Goal: Task Accomplishment & Management: Complete application form

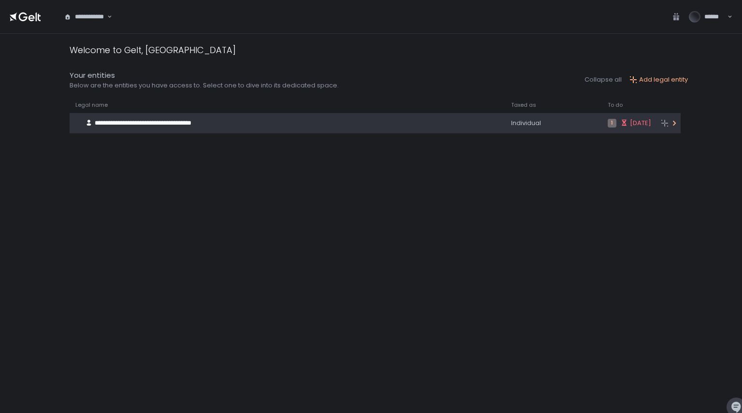
click at [362, 124] on div "**********" at bounding box center [276, 123] width 412 height 18
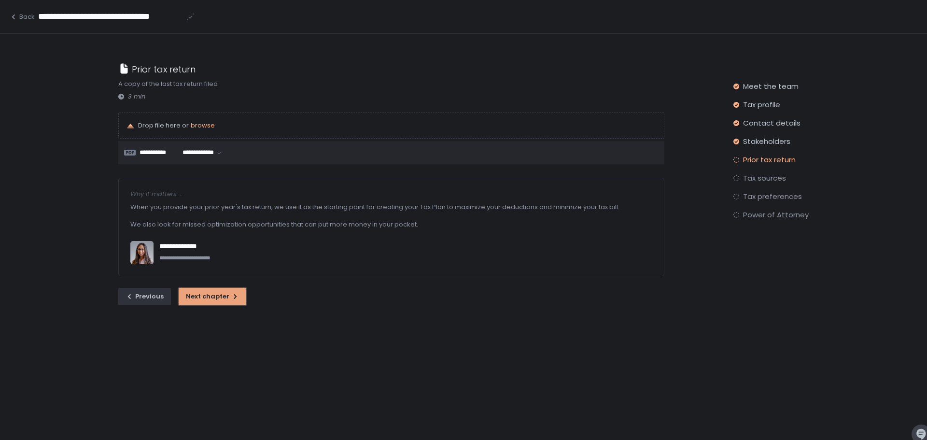
click at [202, 292] on div "Next chapter" at bounding box center [212, 296] width 53 height 9
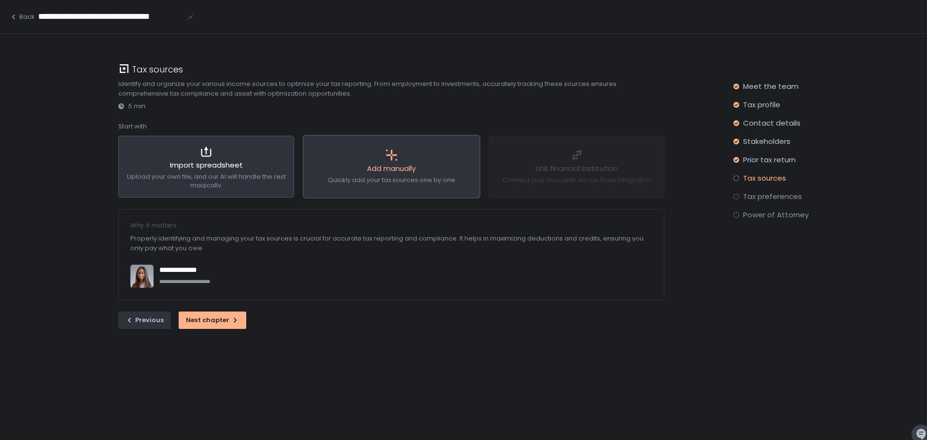
click at [404, 161] on div at bounding box center [391, 156] width 127 height 14
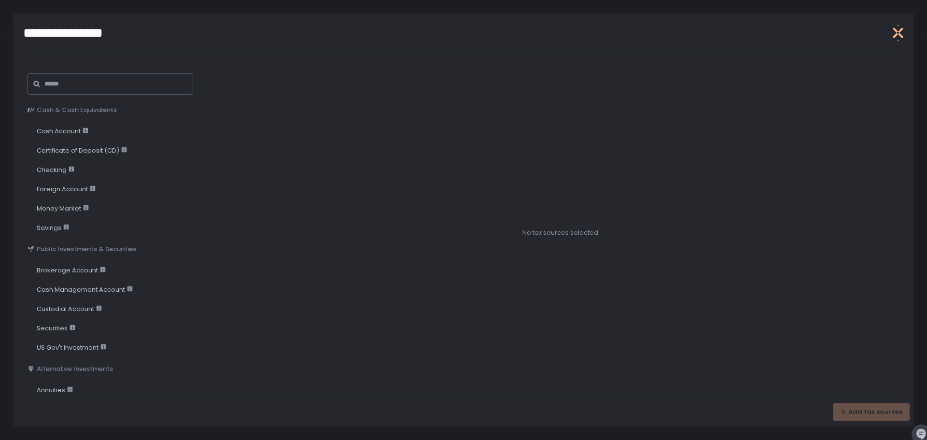
click at [741, 33] on icon "button" at bounding box center [897, 32] width 15 height 15
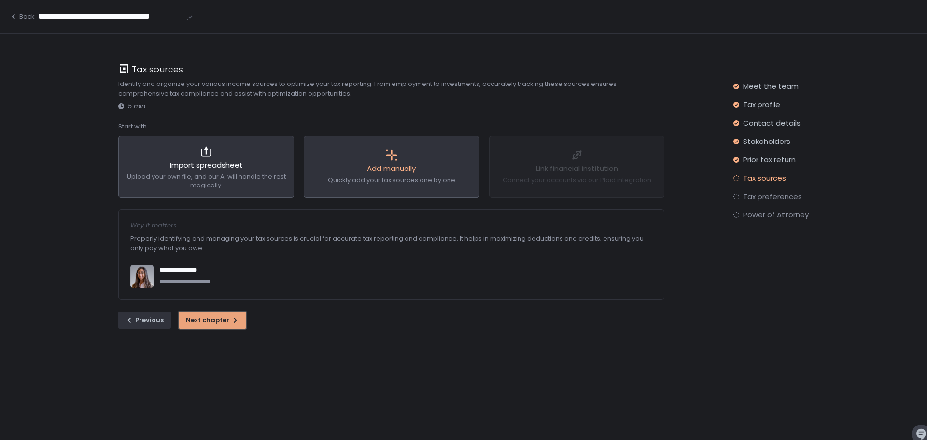
click at [213, 316] on div "Next chapter" at bounding box center [212, 320] width 53 height 9
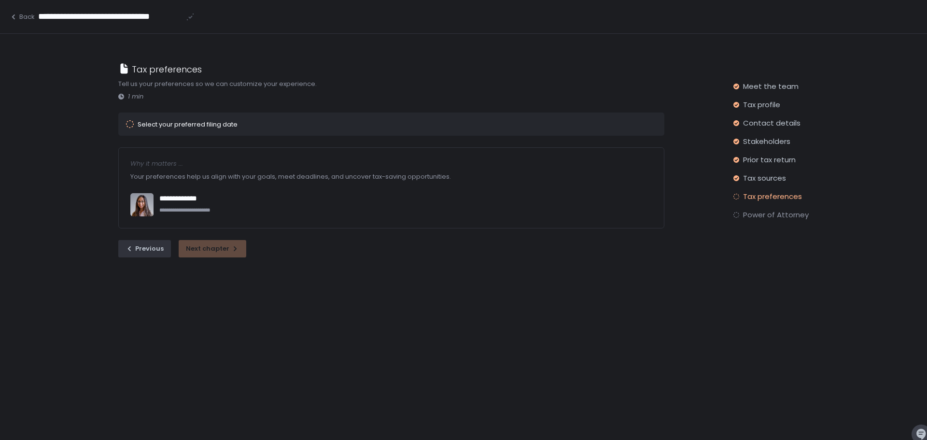
click at [211, 125] on div "Select your preferred filing date" at bounding box center [188, 124] width 100 height 6
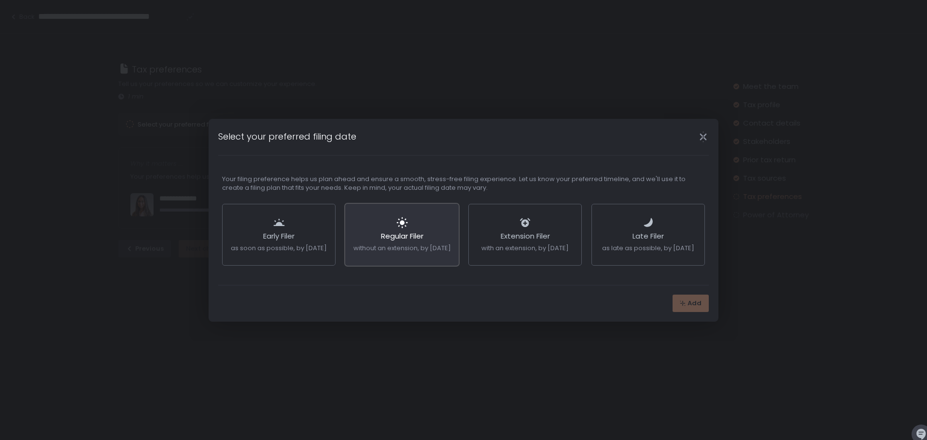
click at [403, 231] on span "Regular Filer" at bounding box center [402, 236] width 42 height 10
click at [690, 299] on span "Add" at bounding box center [694, 303] width 14 height 9
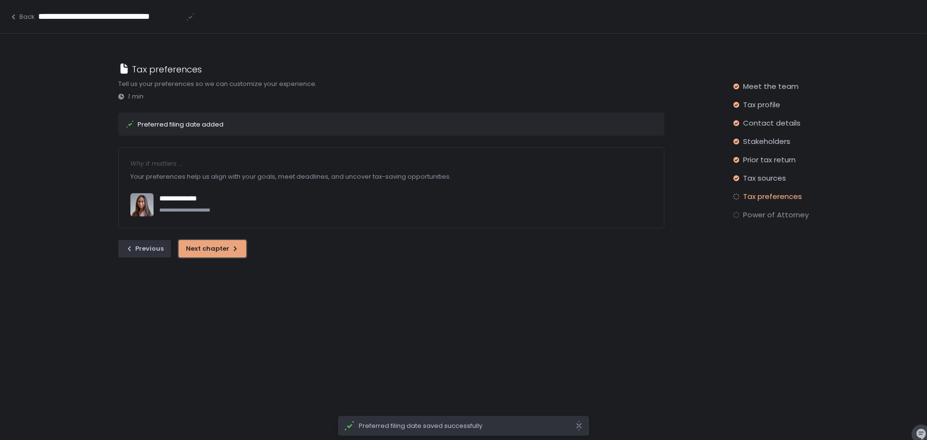
click at [223, 249] on div "Next chapter" at bounding box center [212, 248] width 53 height 9
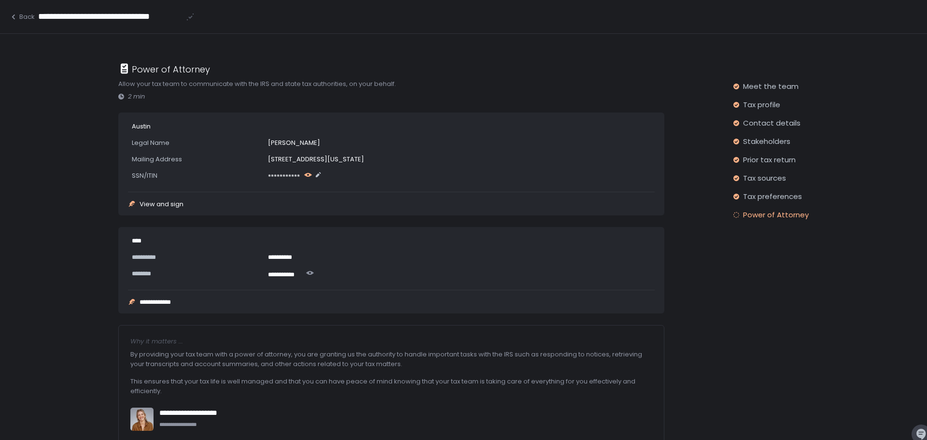
click at [308, 174] on icon "button" at bounding box center [308, 175] width 8 height 8
click at [311, 176] on icon "button" at bounding box center [314, 174] width 8 height 5
click at [310, 269] on icon "button" at bounding box center [310, 273] width 8 height 8
click at [313, 272] on icon "button" at bounding box center [316, 272] width 8 height 5
click at [158, 203] on div "View and sign" at bounding box center [162, 204] width 44 height 6
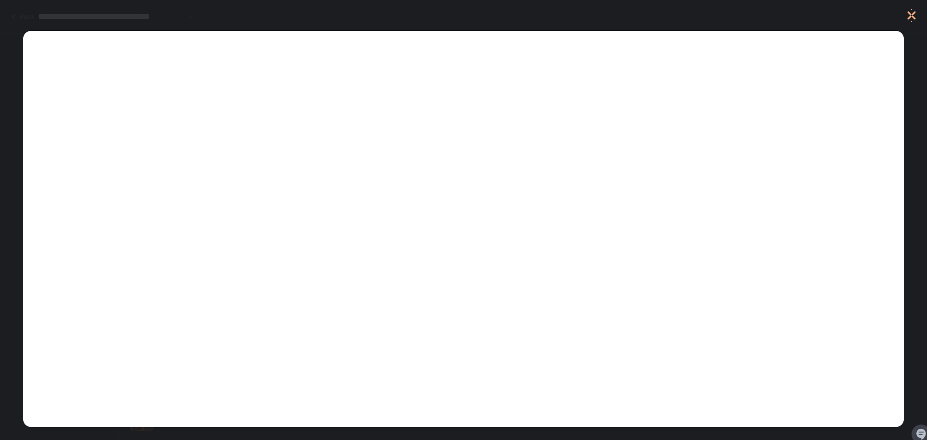
click at [741, 15] on icon "button" at bounding box center [911, 15] width 13 height 13
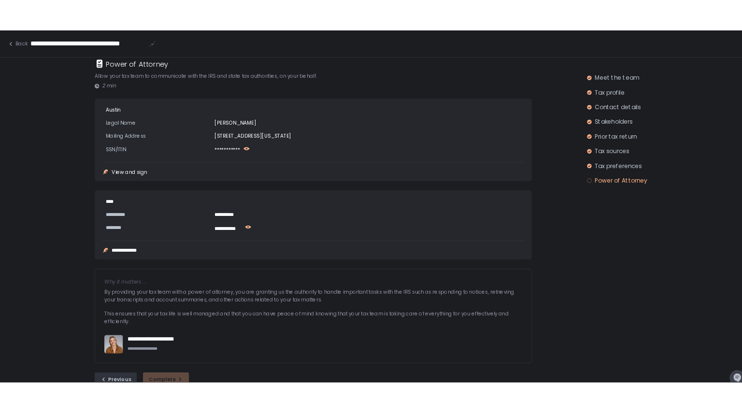
scroll to position [48, 0]
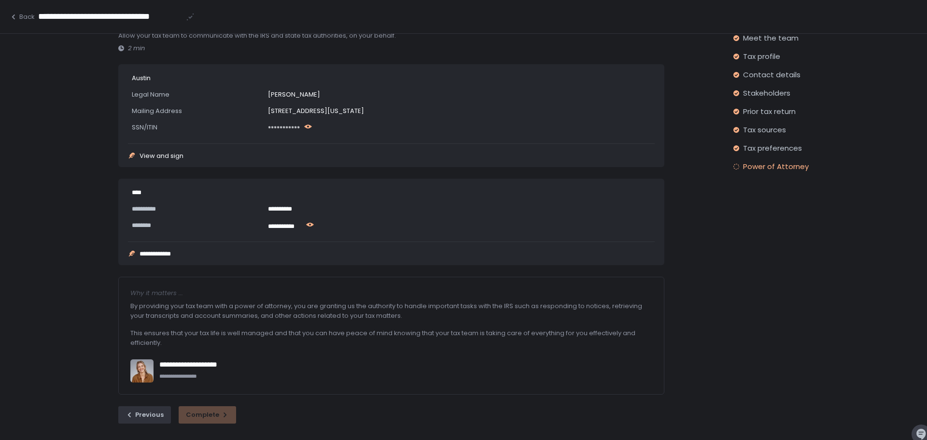
click at [156, 154] on div "View and sign" at bounding box center [162, 156] width 44 height 6
